Goal: Task Accomplishment & Management: Use online tool/utility

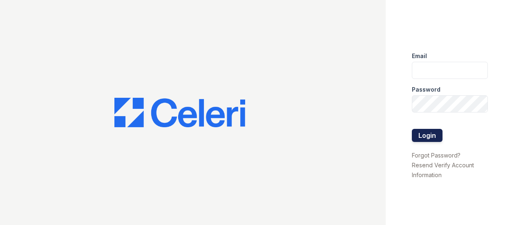
type input "Arrivesilverspring@trinity-pm.com"
click at [423, 131] on button "Login" at bounding box center [427, 135] width 31 height 13
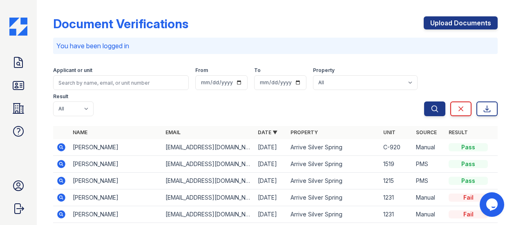
click at [60, 143] on icon at bounding box center [61, 147] width 8 height 8
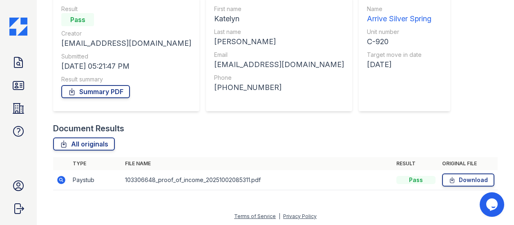
scroll to position [79, 0]
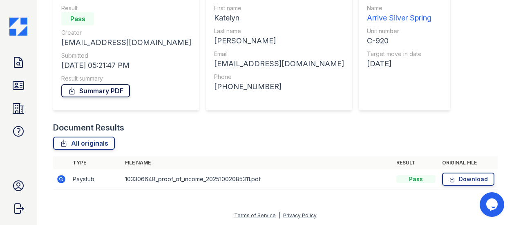
click at [87, 93] on link "Summary PDF" at bounding box center [95, 90] width 69 height 13
click at [18, 82] on icon at bounding box center [18, 85] width 13 height 13
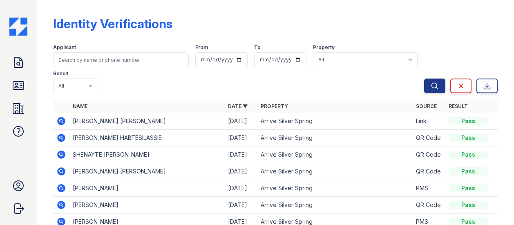
click at [55, 113] on td at bounding box center [61, 121] width 16 height 17
click at [57, 116] on icon at bounding box center [61, 121] width 10 height 10
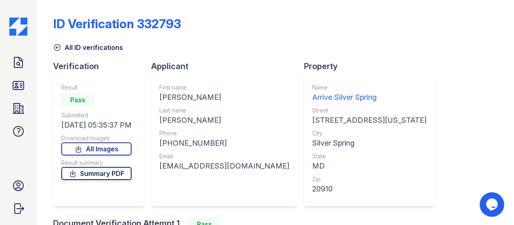
click at [88, 177] on link "Summary PDF" at bounding box center [96, 173] width 70 height 13
click at [91, 149] on link "All Images" at bounding box center [96, 148] width 70 height 13
